Goal: Information Seeking & Learning: Learn about a topic

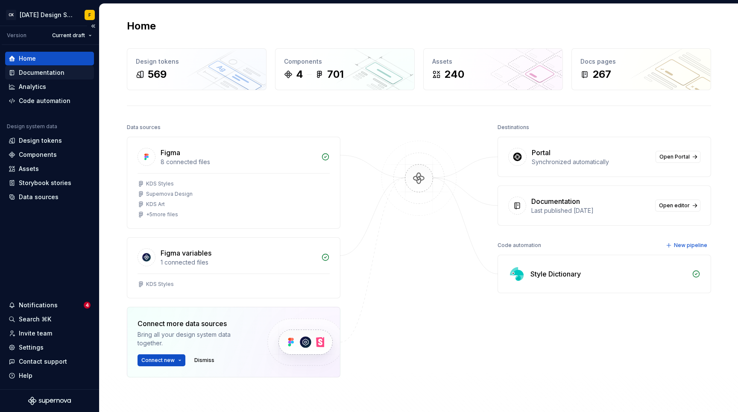
click at [53, 73] on div "Documentation" at bounding box center [42, 72] width 46 height 9
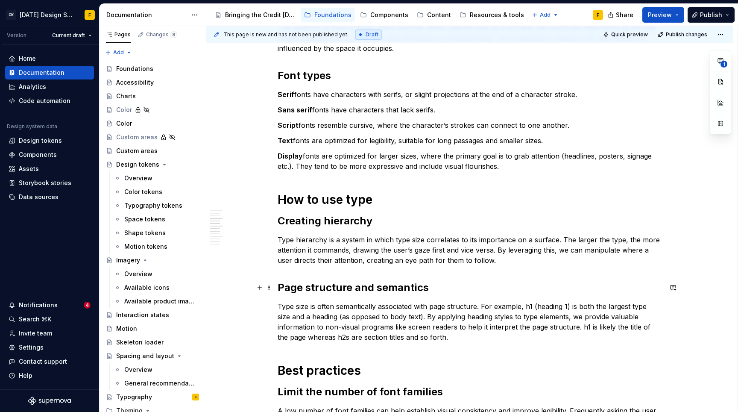
scroll to position [188, 0]
click at [502, 249] on p "Type hierarchy is a system in which type size correlates to its importance on a…" at bounding box center [470, 250] width 384 height 31
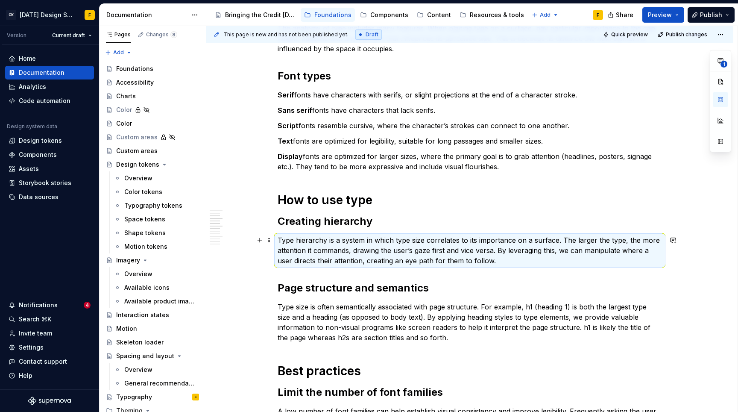
click at [502, 249] on p "Type hierarchy is a system in which type size correlates to its importance on a…" at bounding box center [470, 250] width 384 height 31
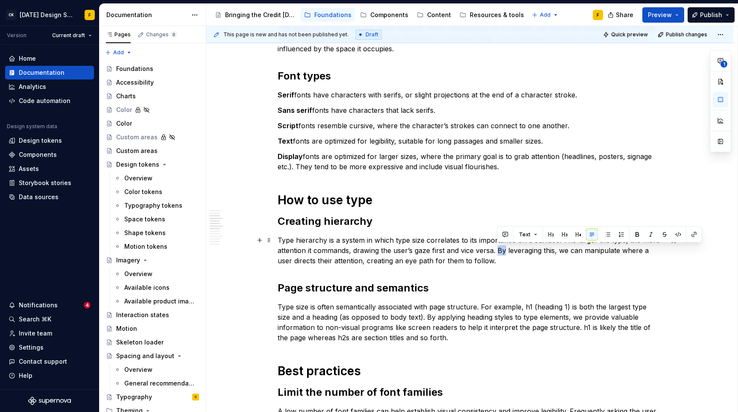
click at [502, 249] on p "Type hierarchy is a system in which type size correlates to its importance on a…" at bounding box center [470, 250] width 384 height 31
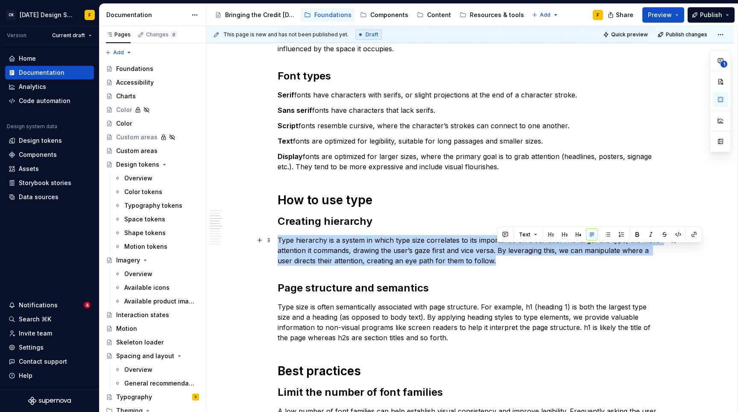
click at [502, 249] on p "Type hierarchy is a system in which type size correlates to its importance on a…" at bounding box center [470, 250] width 384 height 31
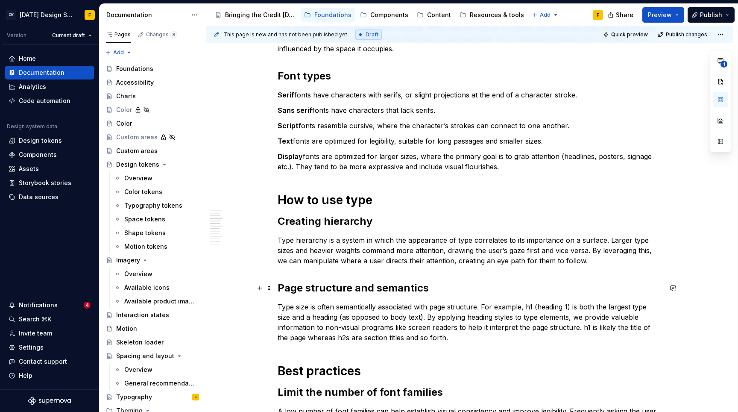
click at [518, 284] on h2 "Page structure and semantics" at bounding box center [470, 288] width 384 height 14
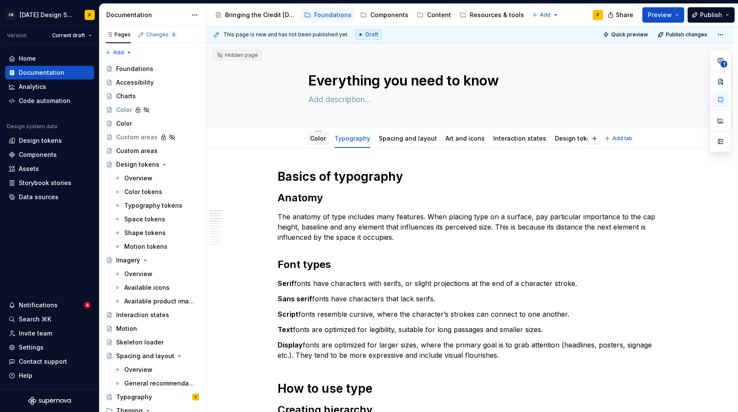
click at [316, 136] on link "Color" at bounding box center [318, 138] width 16 height 7
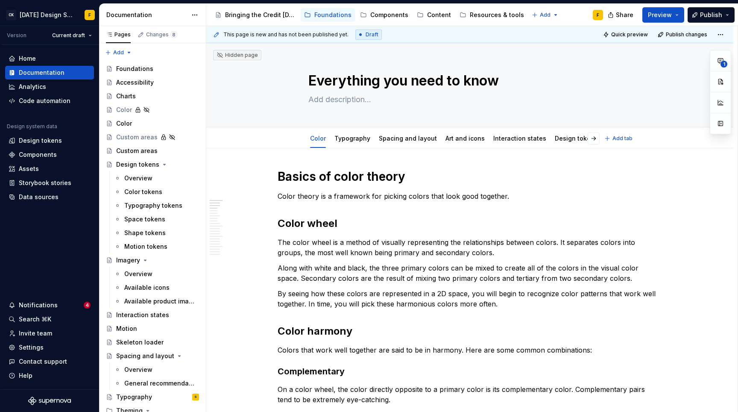
click at [351, 141] on link "Typography" at bounding box center [352, 138] width 36 height 7
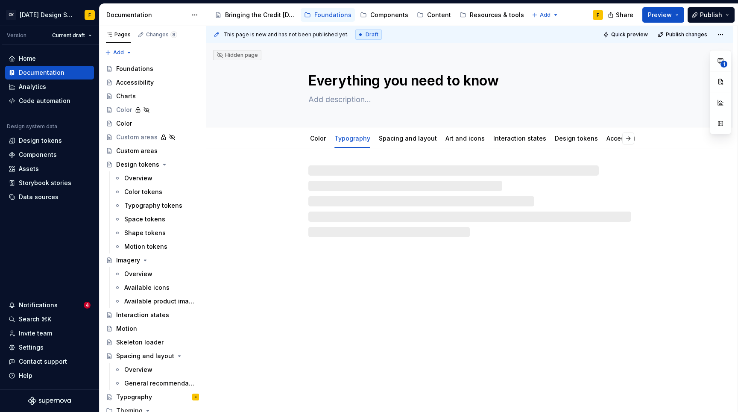
type textarea "*"
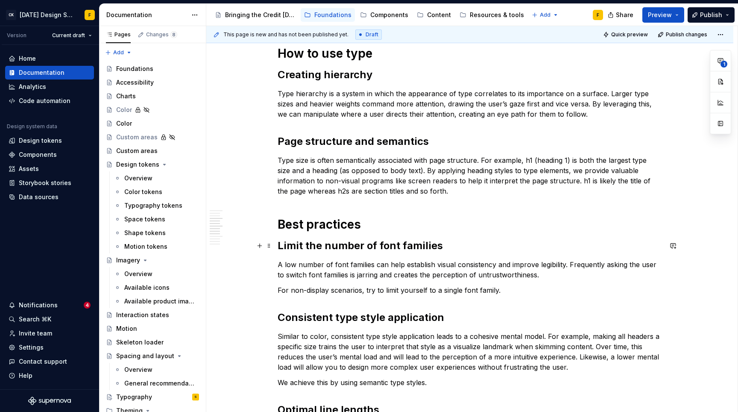
scroll to position [335, 0]
click at [441, 162] on p "Type size is often semantically associated with page structure. For example, h1…" at bounding box center [470, 175] width 384 height 41
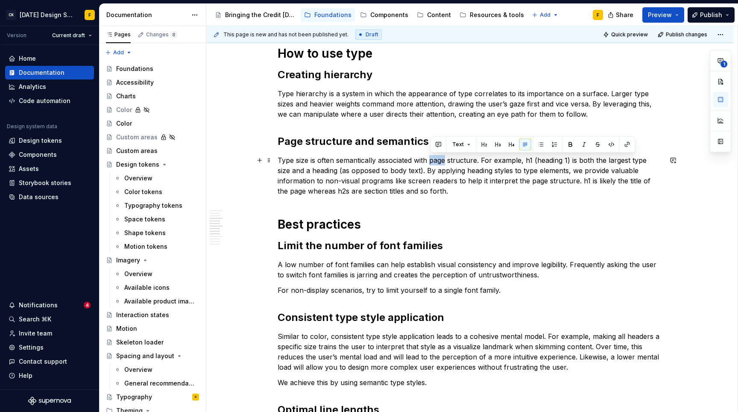
click at [441, 162] on p "Type size is often semantically associated with page structure. For example, h1…" at bounding box center [470, 175] width 384 height 41
click at [470, 96] on p "Type hierarchy is a system in which the appearance of type correlates to its im…" at bounding box center [470, 103] width 384 height 31
click at [407, 93] on p "Type hierarchy is a system in which the appearance of type correlates to its im…" at bounding box center [470, 103] width 384 height 31
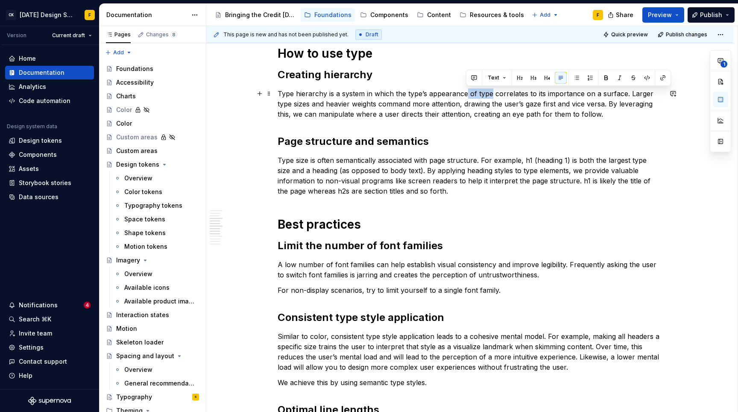
drag, startPoint x: 466, startPoint y: 93, endPoint x: 490, endPoint y: 95, distance: 24.0
click at [490, 95] on p "Type hierarchy is a system in which the type’s appearance of type correlates to…" at bounding box center [470, 103] width 384 height 31
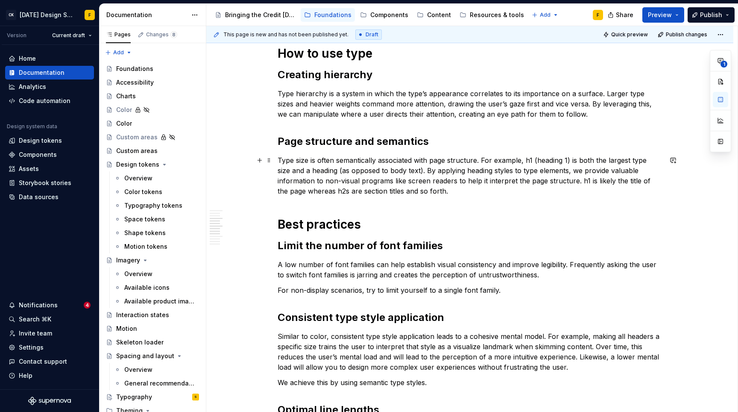
click at [468, 155] on p "Type size is often semantically associated with page structure. For example, h1…" at bounding box center [470, 175] width 384 height 41
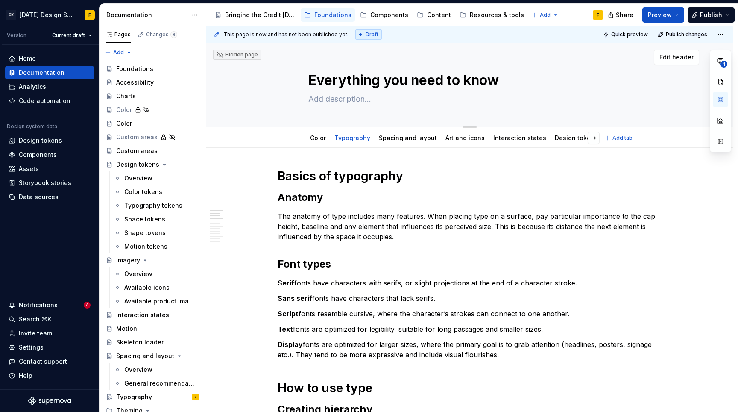
scroll to position [0, 0]
click at [320, 136] on link "Color" at bounding box center [318, 138] width 16 height 7
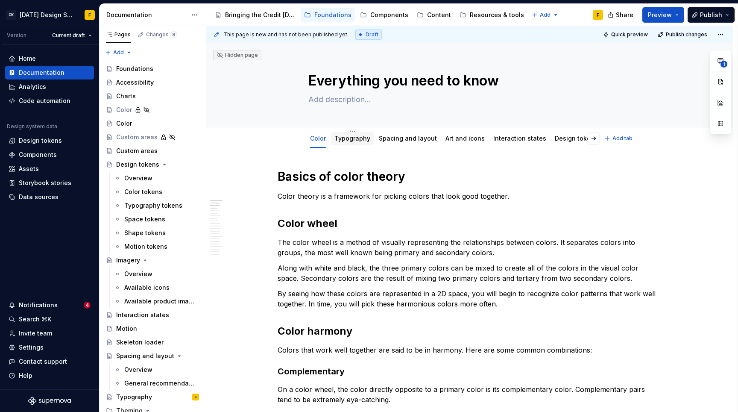
click at [346, 138] on link "Typography" at bounding box center [352, 138] width 36 height 7
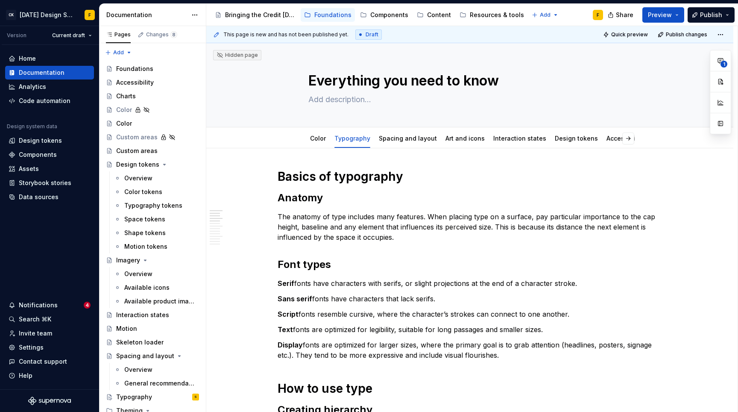
type textarea "*"
